Goal: Browse casually: Explore the website without a specific task or goal

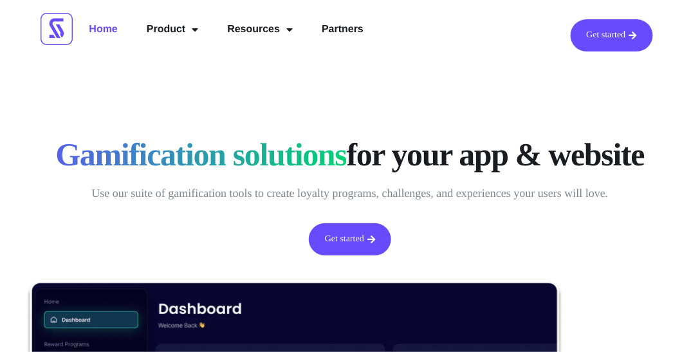
click at [185, 194] on p "Use our suite of gamification tools to create loyalty programs, challenges, and…" at bounding box center [350, 193] width 630 height 21
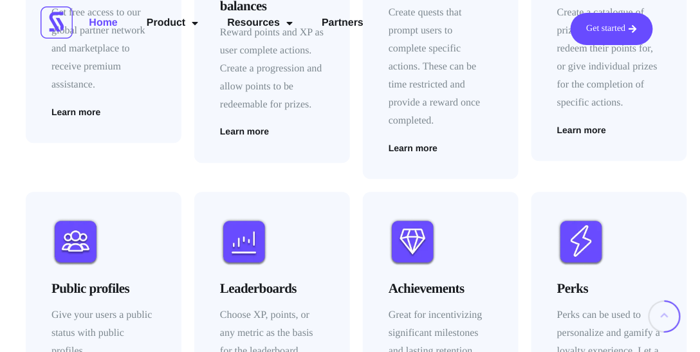
scroll to position [1837, 0]
